Goal: Transaction & Acquisition: Book appointment/travel/reservation

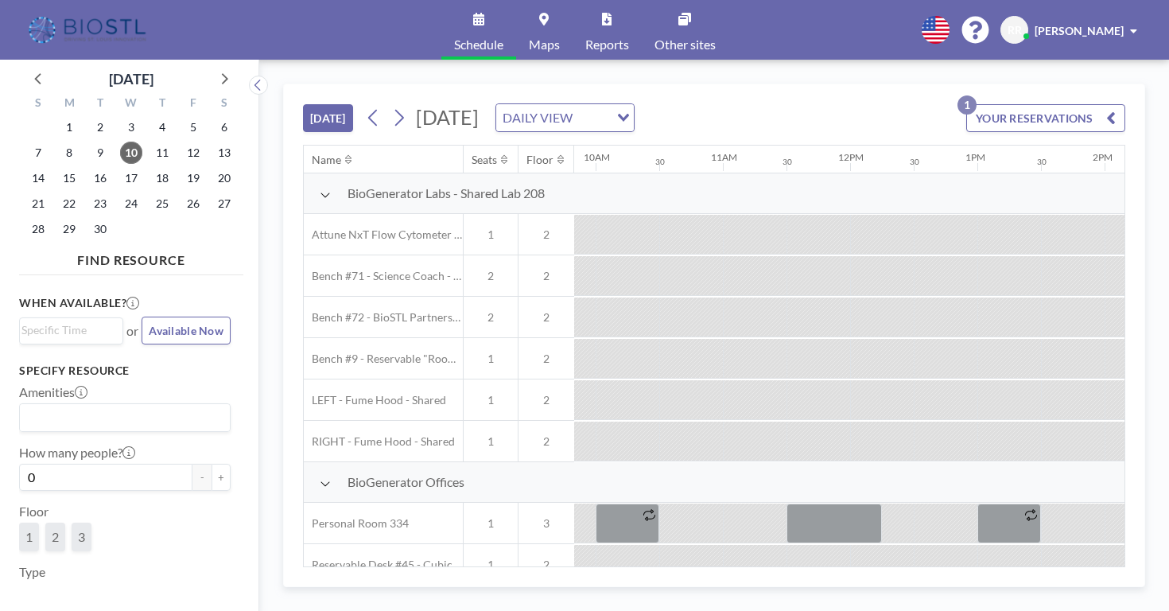
scroll to position [0, 1447]
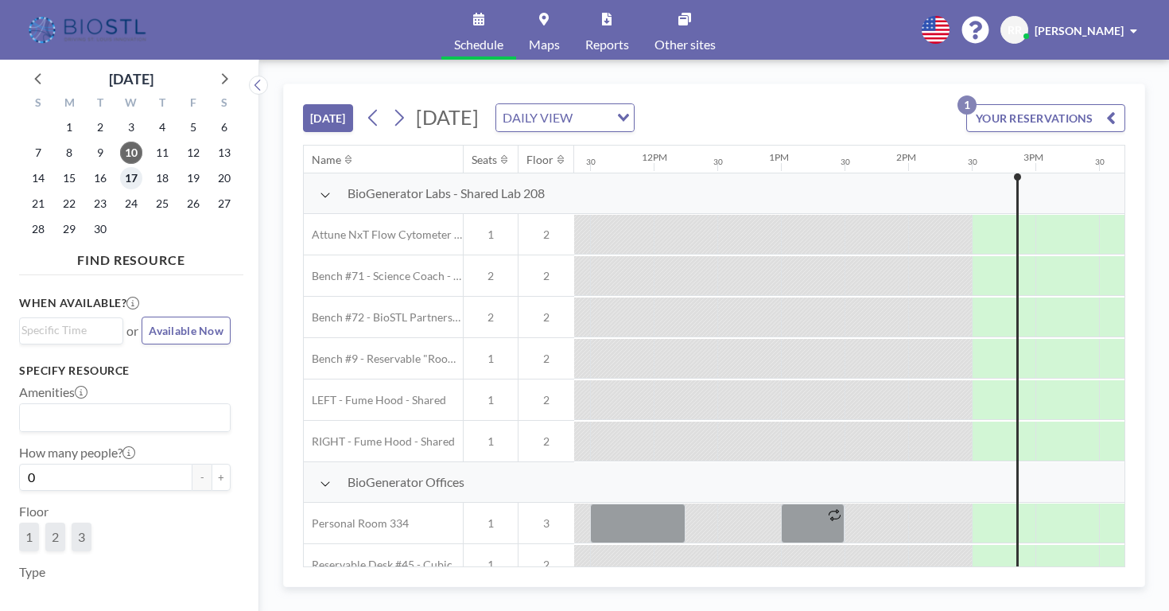
click at [120, 167] on span "17" at bounding box center [131, 178] width 22 height 22
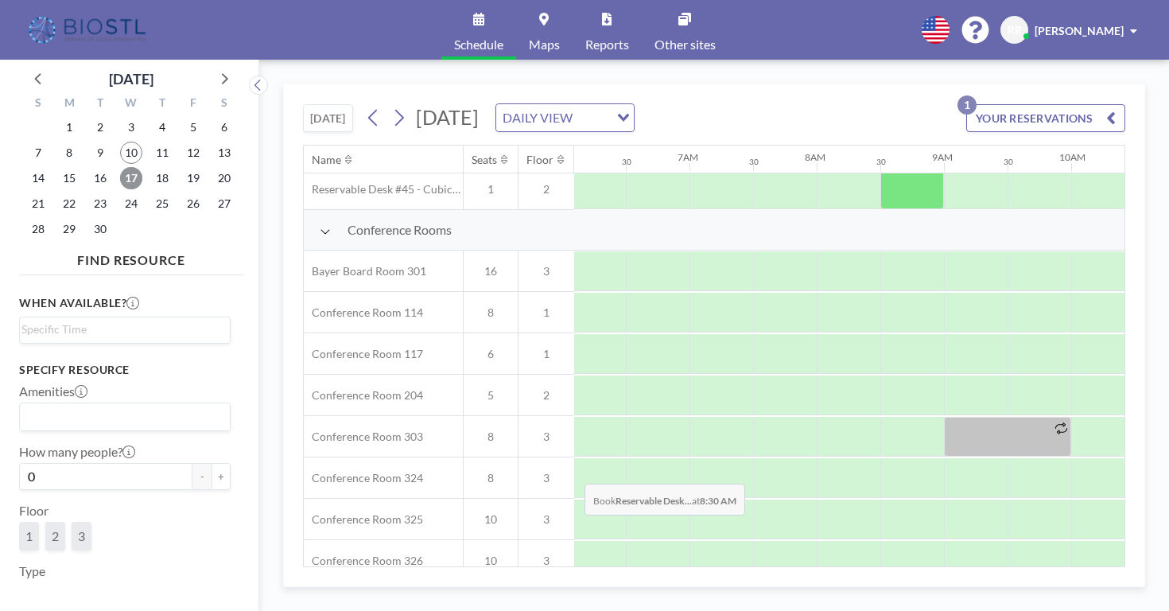
scroll to position [378, 775]
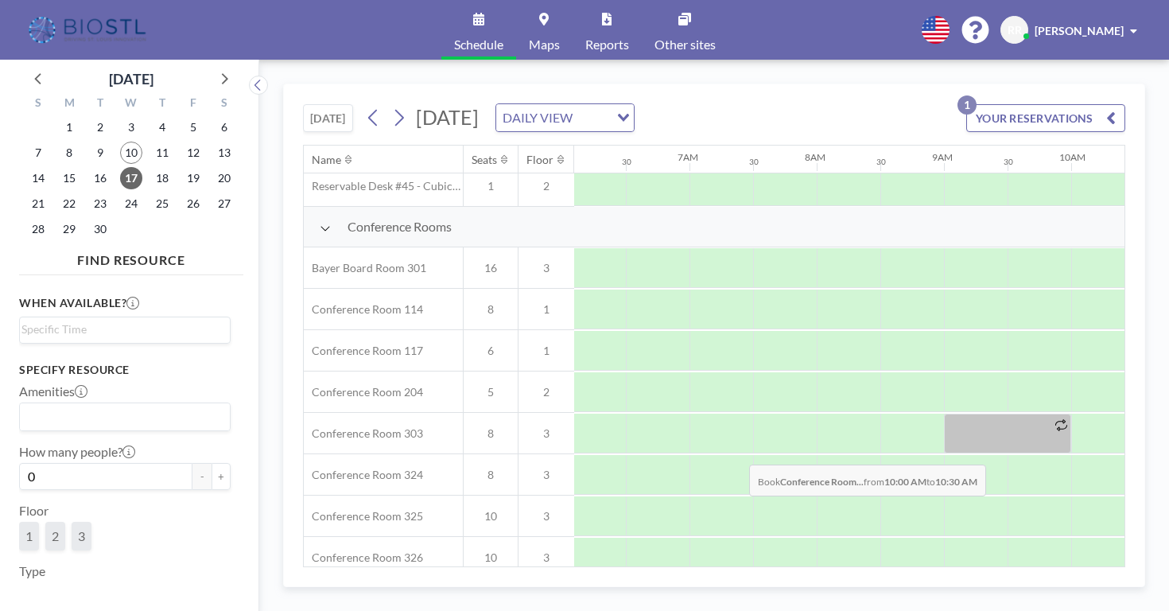
click at [1071, 579] on div at bounding box center [1103, 599] width 64 height 40
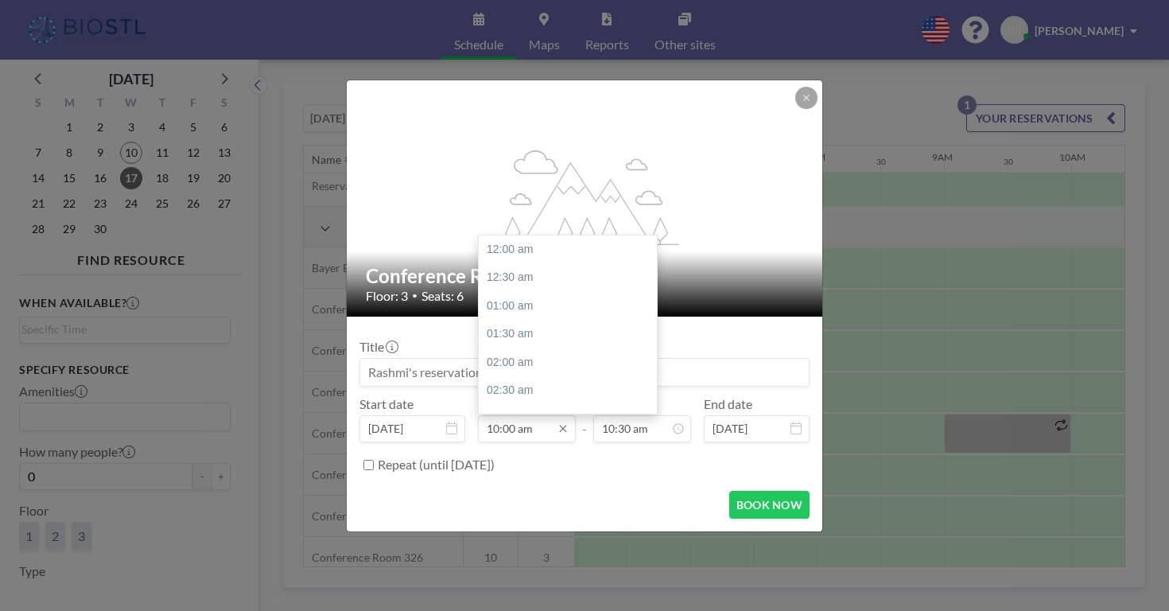
scroll to position [493, 0]
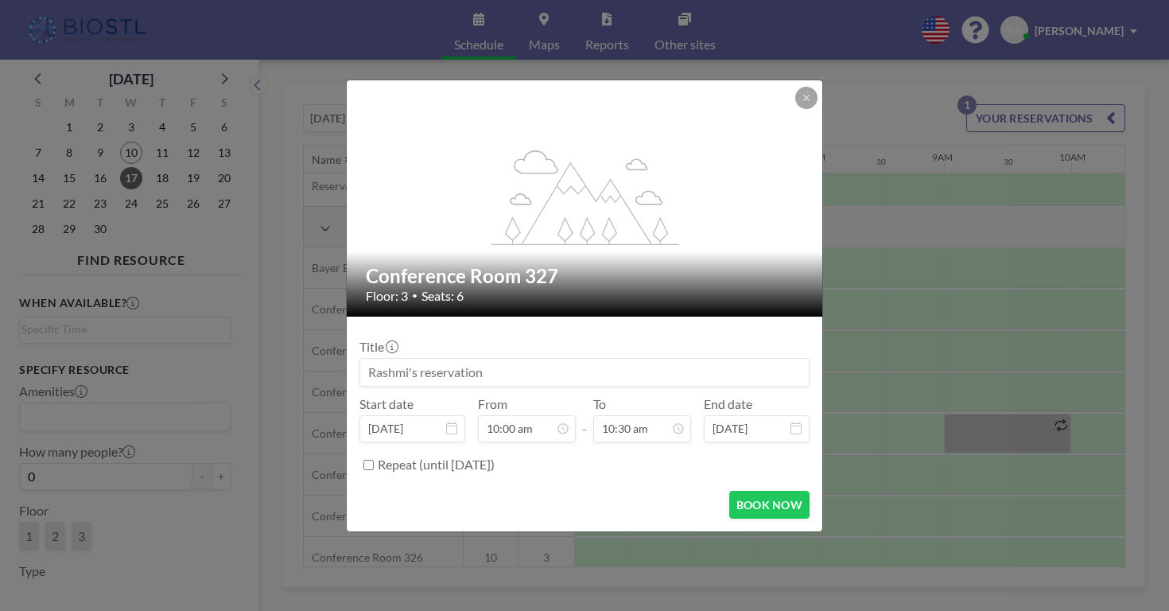
click at [455, 359] on input at bounding box center [584, 372] width 448 height 27
type input "Rashmi"
click at [742, 491] on button "BOOK NOW" at bounding box center [769, 505] width 80 height 28
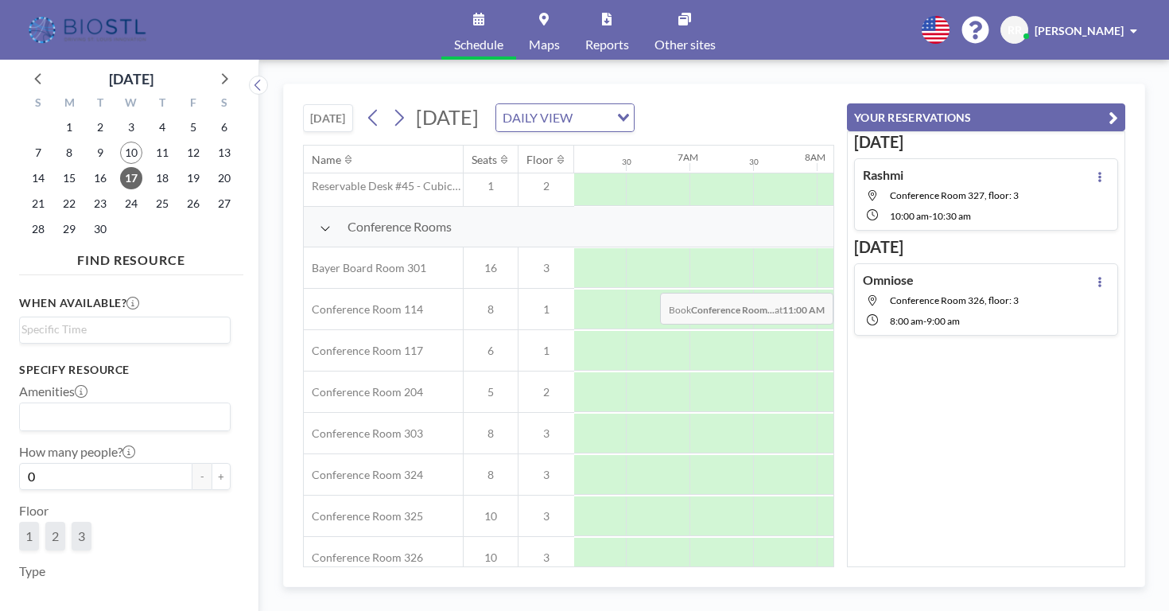
click at [923, 315] on span "8:00 AM" at bounding box center [906, 321] width 33 height 12
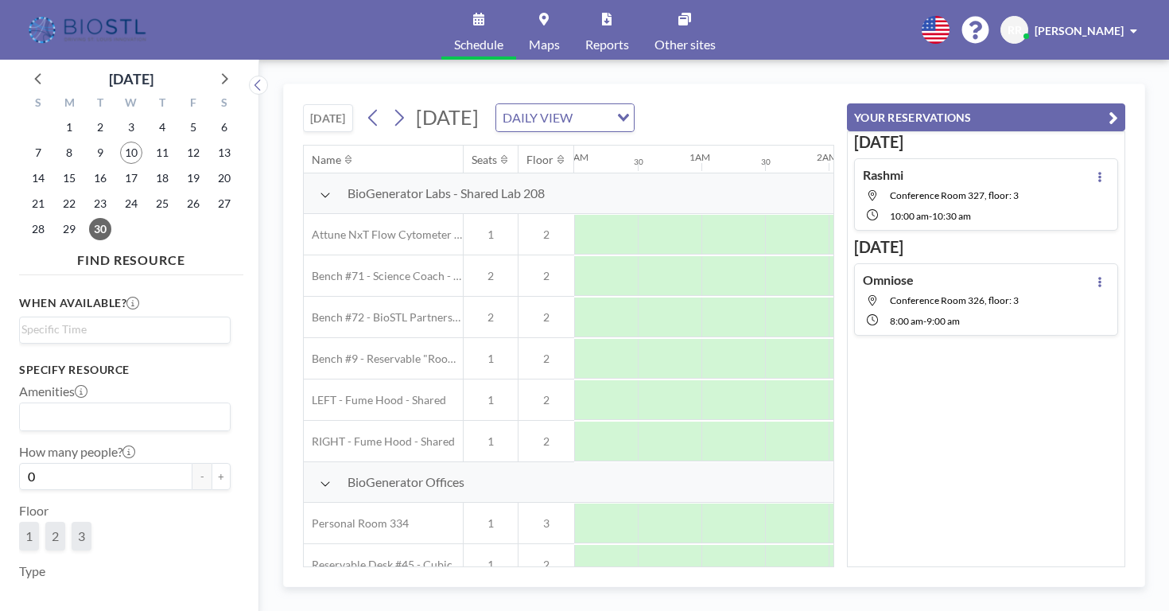
scroll to position [417, 775]
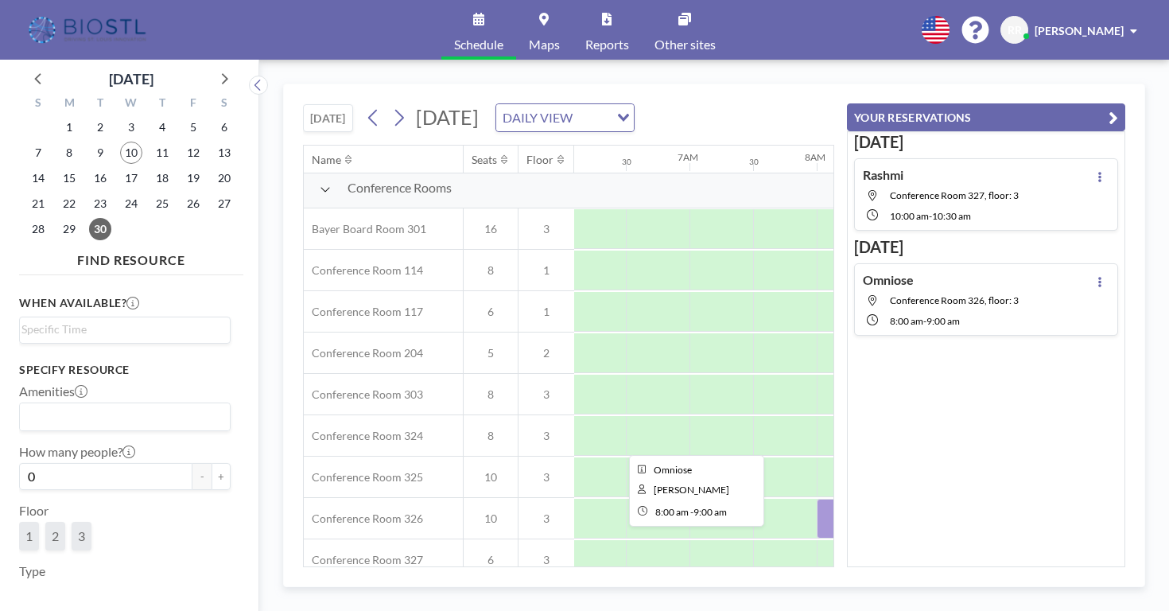
click at [817, 498] on div at bounding box center [880, 518] width 127 height 40
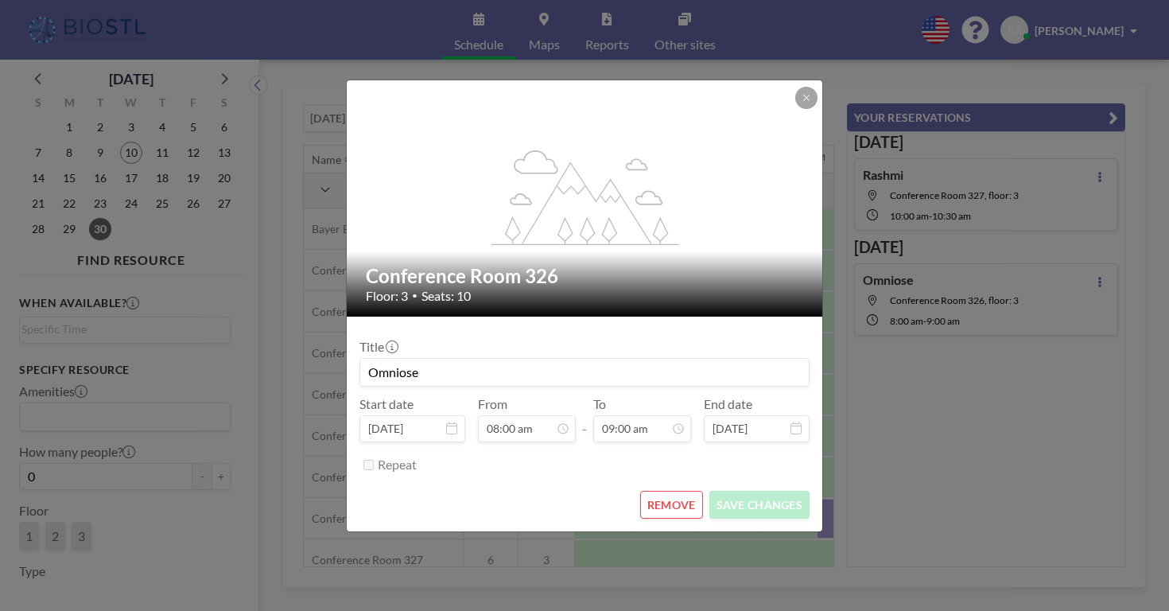
click at [554, 343] on div "Title Omniose" at bounding box center [584, 363] width 450 height 48
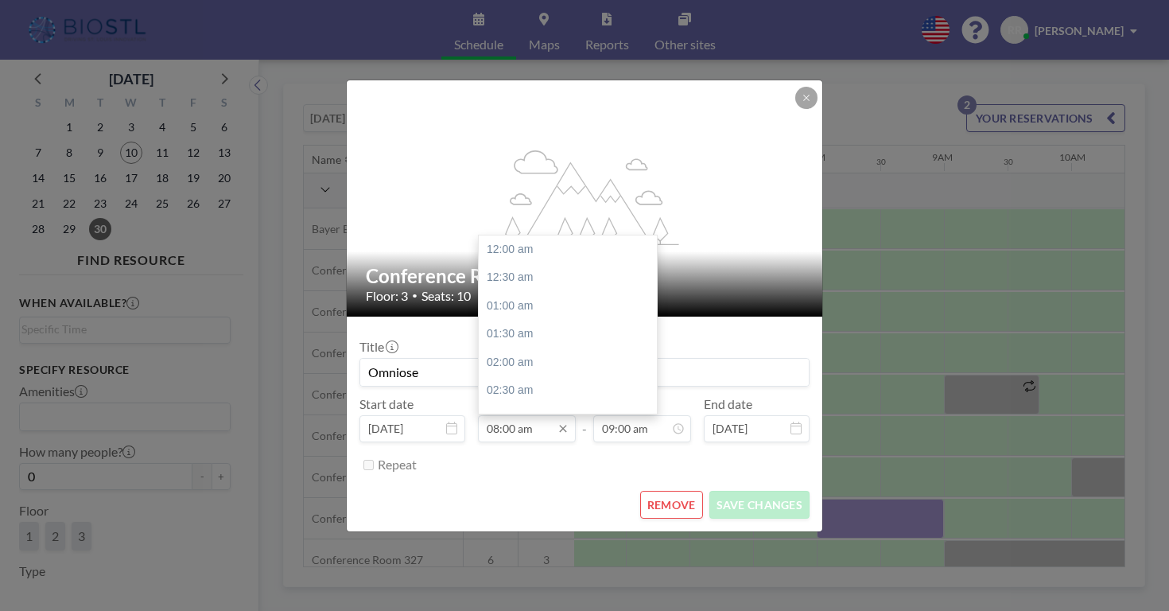
scroll to position [394, 0]
click at [545, 322] on div "08:30 am" at bounding box center [570, 336] width 183 height 29
type input "08:30 am"
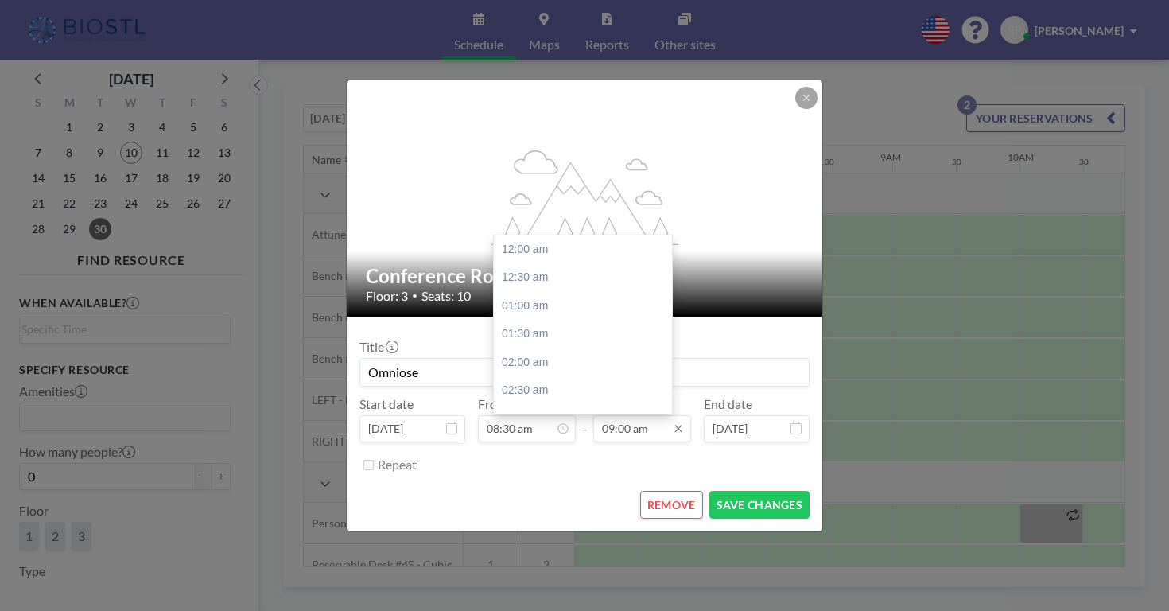
scroll to position [444, 0]
click at [588, 357] on div "10:00 am" at bounding box center [585, 371] width 183 height 29
click at [570, 336] on div "10:30 am" at bounding box center [585, 350] width 183 height 29
type input "10:30 am"
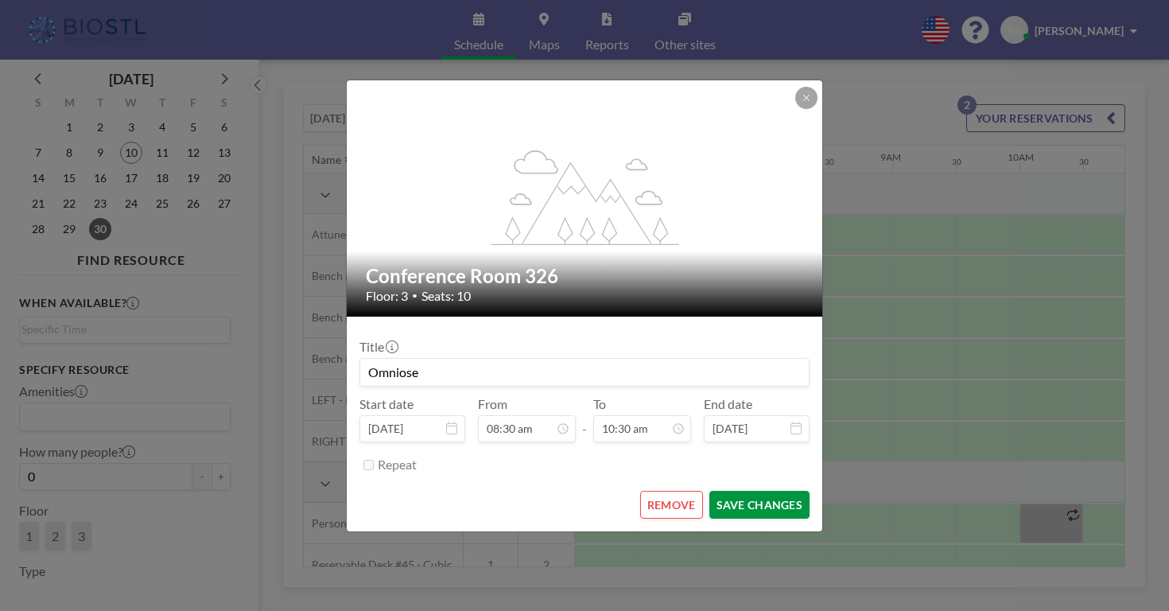
click at [719, 491] on button "SAVE CHANGES" at bounding box center [759, 505] width 100 height 28
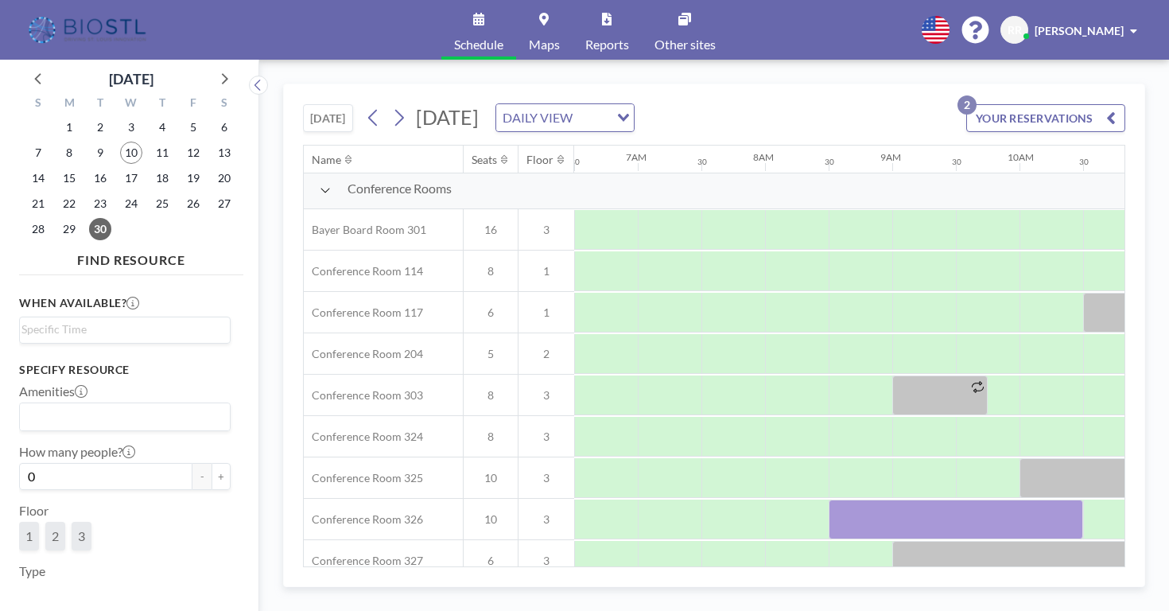
scroll to position [417, 827]
